Goal: Transaction & Acquisition: Purchase product/service

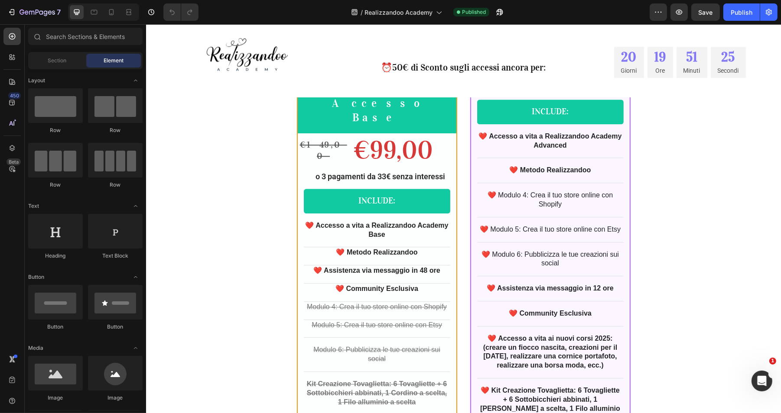
scroll to position [2528, 0]
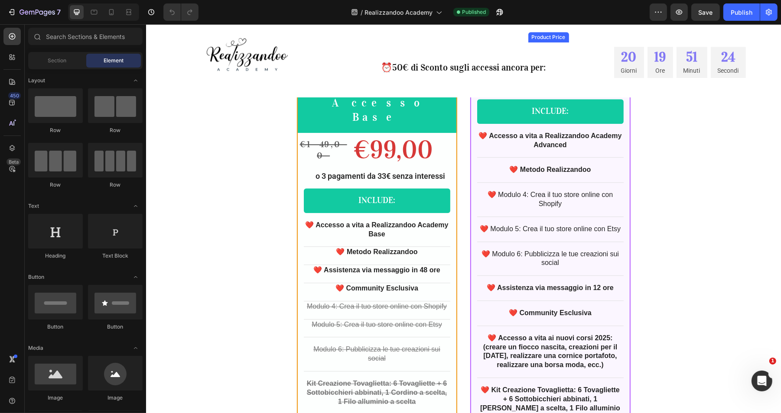
click at [559, 76] on div "€249,00" at bounding box center [575, 59] width 95 height 34
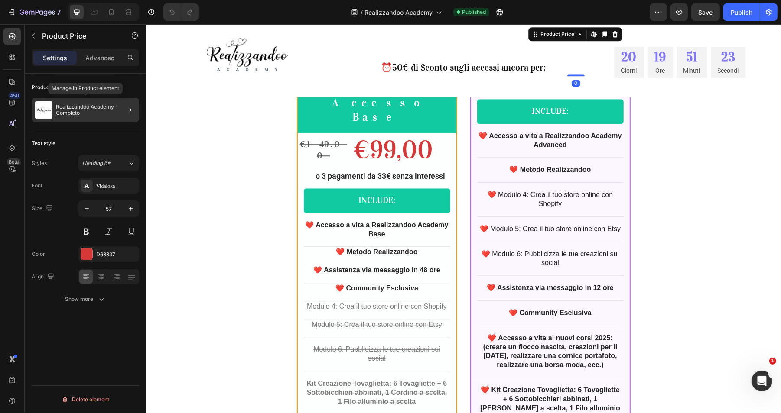
click at [82, 107] on p "Realizzandoo Academy - Completo" at bounding box center [96, 110] width 80 height 12
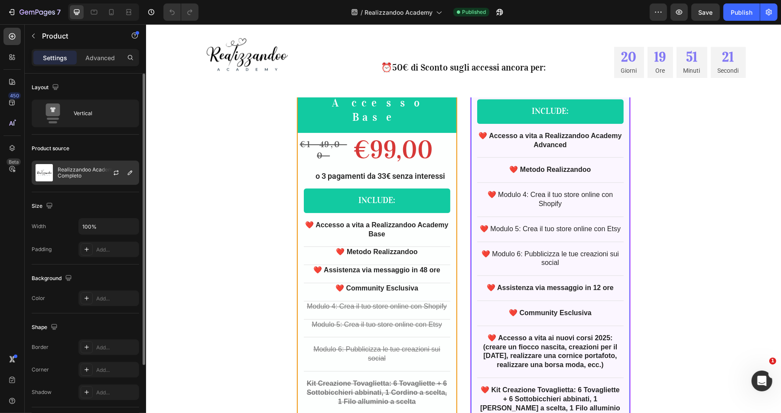
click at [79, 173] on p "Realizzandoo Academy - Completo" at bounding box center [97, 173] width 78 height 12
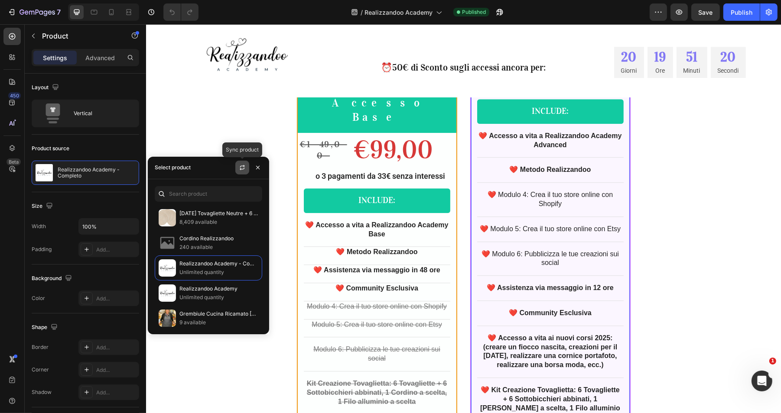
click at [243, 167] on icon "button" at bounding box center [242, 167] width 7 height 7
click at [556, 91] on strong "o 3 pagamenti da 83€ senza interessi" at bounding box center [553, 86] width 130 height 9
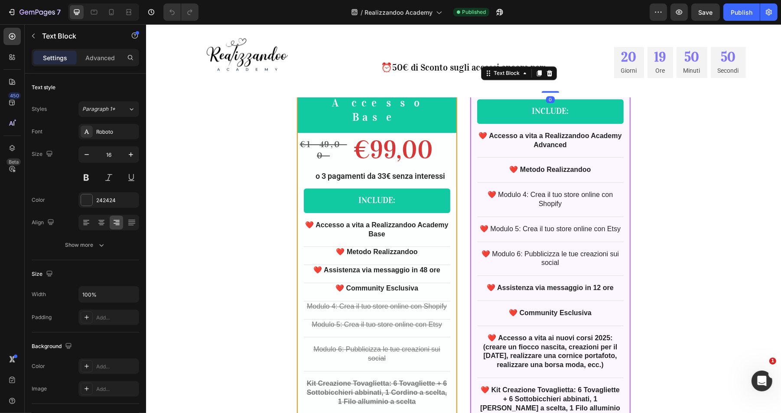
click at [556, 91] on strong "o 3 pagamenti da 83€ senza interessi" at bounding box center [553, 86] width 130 height 9
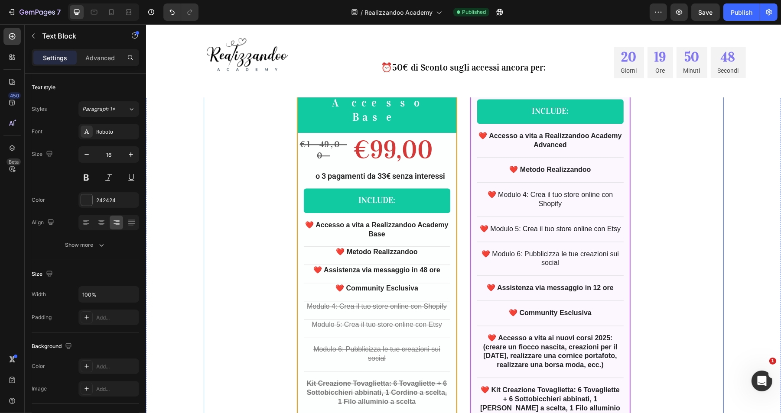
click at [720, 264] on div "🌟 IL PIÙ SCELTO 🌟 Heading REALIZZANDOO ACADEMY Accesso Advanced Text Block Row …" at bounding box center [463, 262] width 520 height 637
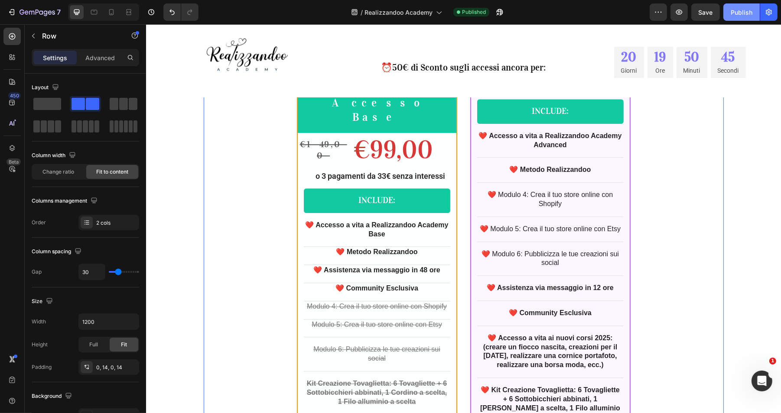
click at [743, 13] on div "Publish" at bounding box center [742, 12] width 22 height 9
